Goal: Task Accomplishment & Management: Manage account settings

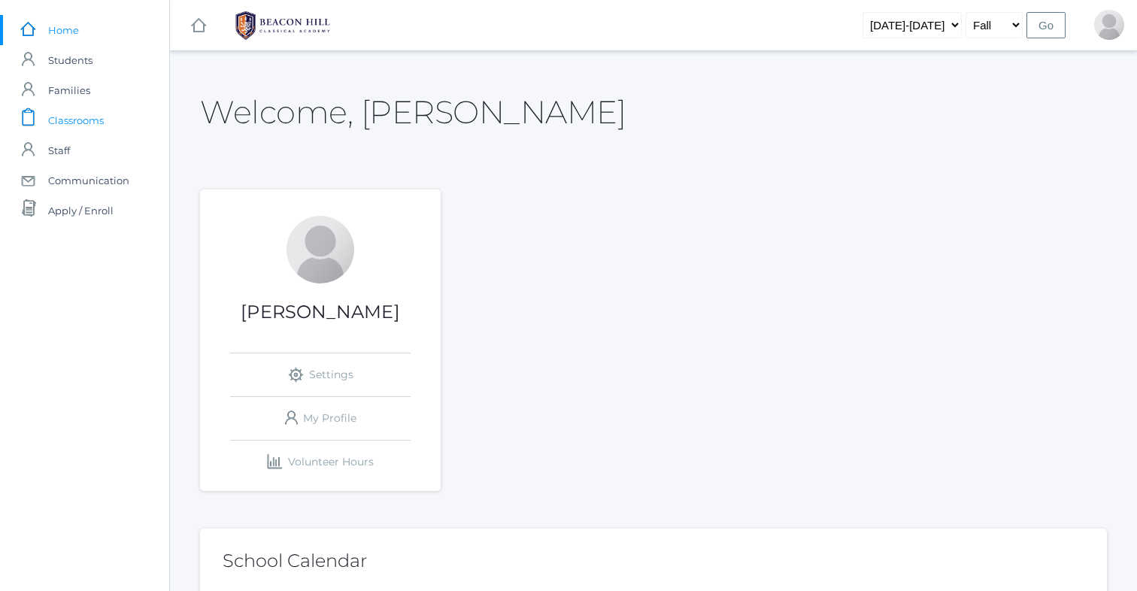
click at [63, 127] on span "Classrooms" at bounding box center [76, 120] width 56 height 30
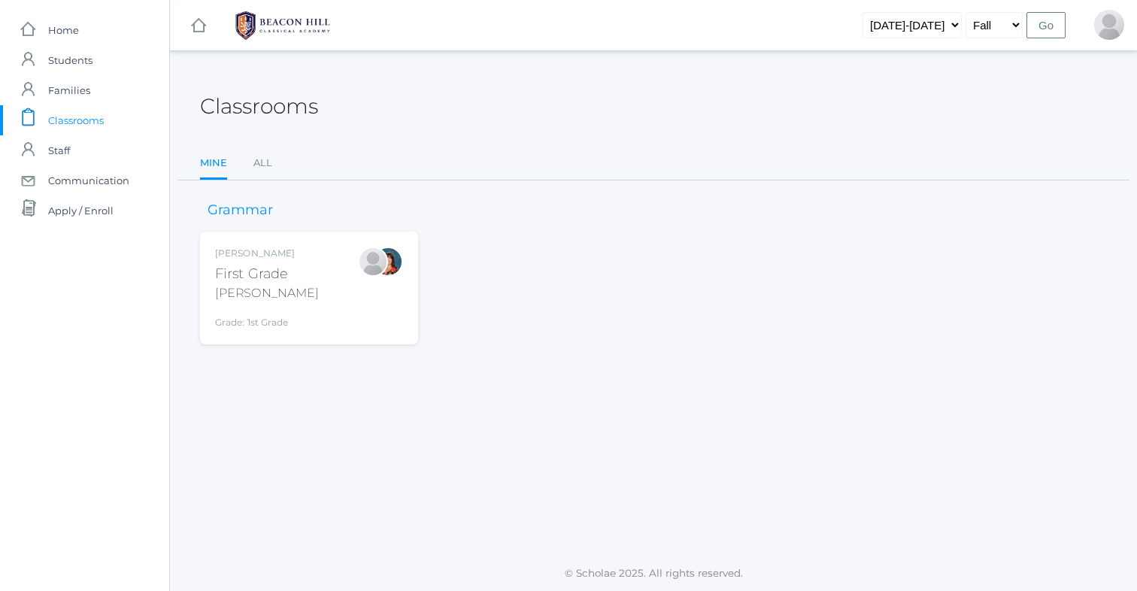
click at [266, 291] on div "Watson" at bounding box center [267, 293] width 104 height 18
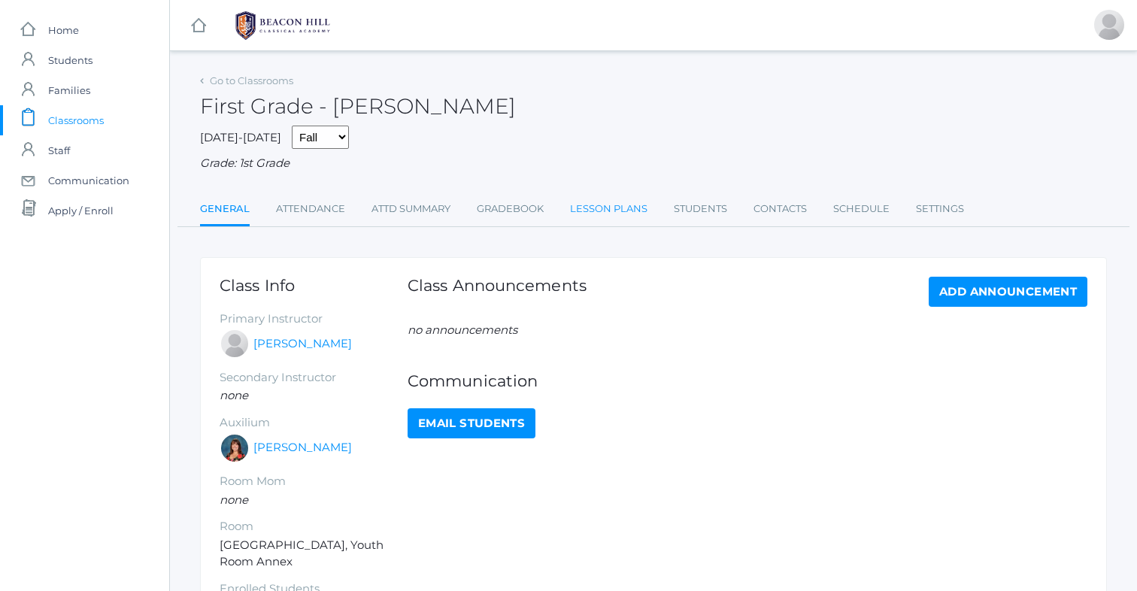
click at [612, 199] on link "Lesson Plans" at bounding box center [608, 209] width 77 height 30
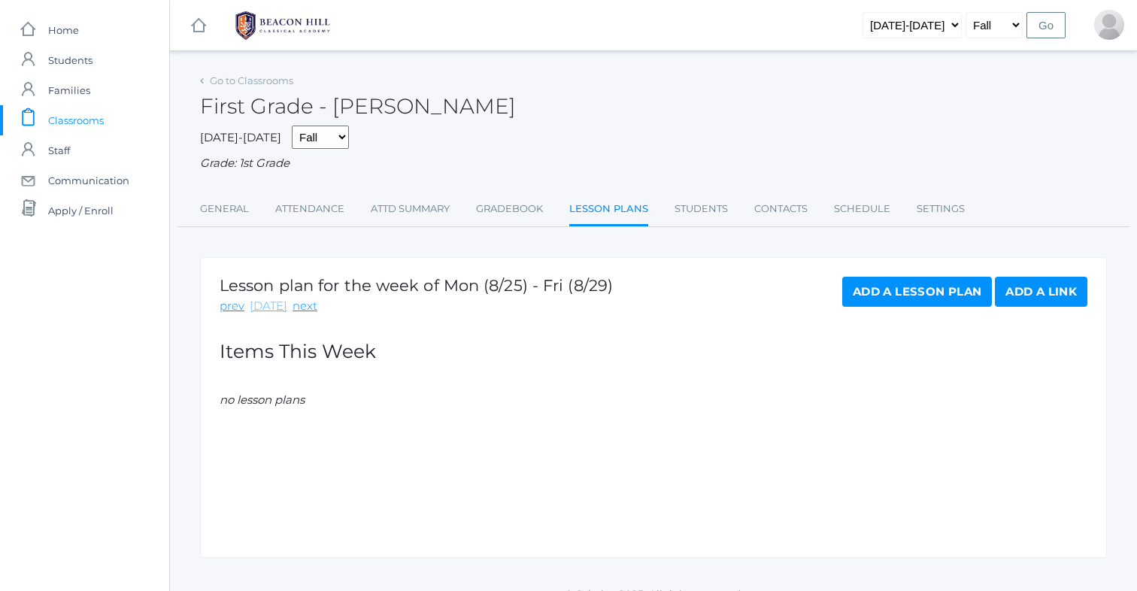
click at [268, 298] on link "[DATE]" at bounding box center [269, 306] width 38 height 17
click at [230, 299] on link "prev" at bounding box center [232, 306] width 25 height 17
click at [269, 298] on link "[DATE]" at bounding box center [269, 306] width 38 height 17
click at [1045, 24] on input "Go" at bounding box center [1046, 25] width 39 height 26
click at [294, 302] on link "next" at bounding box center [305, 306] width 25 height 17
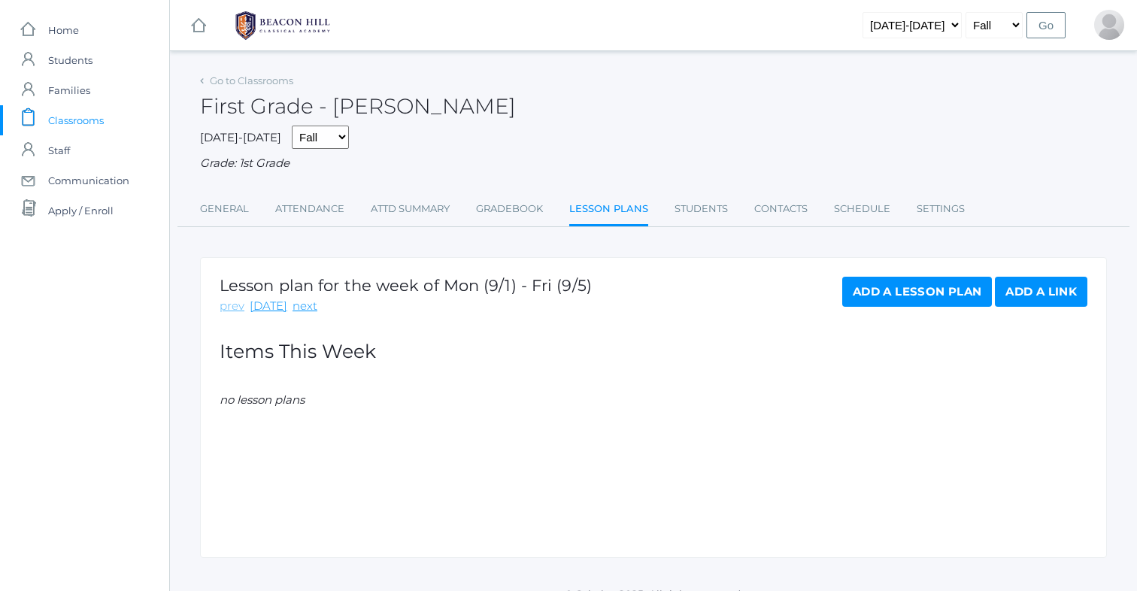
click at [241, 302] on link "prev" at bounding box center [232, 306] width 25 height 17
click at [265, 299] on link "[DATE]" at bounding box center [269, 306] width 38 height 17
